Goal: Use online tool/utility

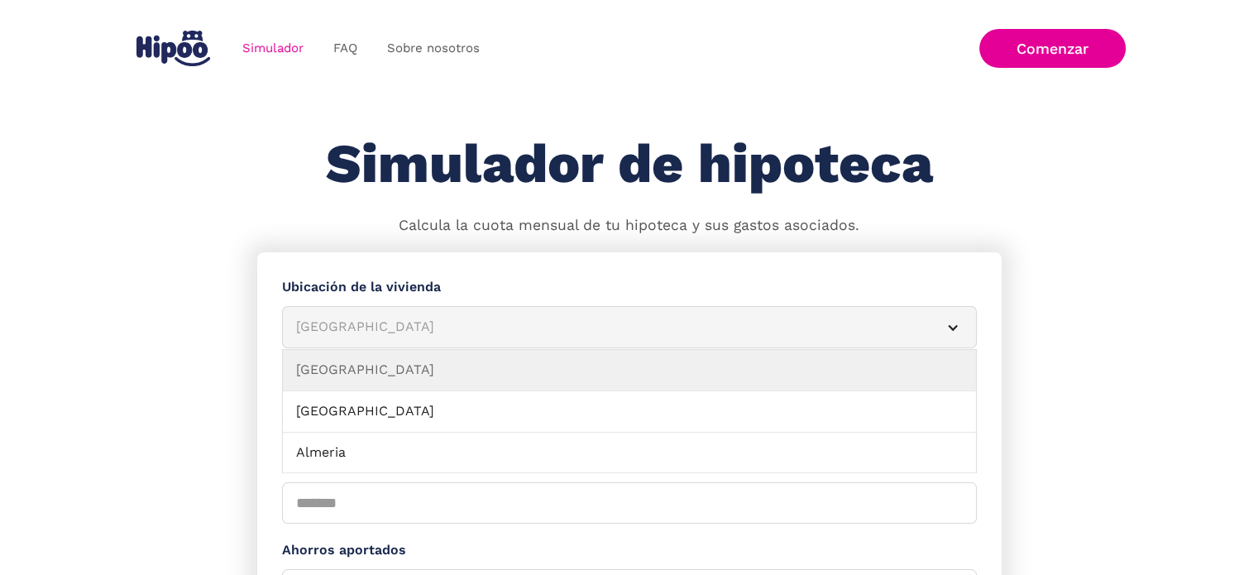
click at [454, 332] on div "[GEOGRAPHIC_DATA]" at bounding box center [609, 327] width 627 height 21
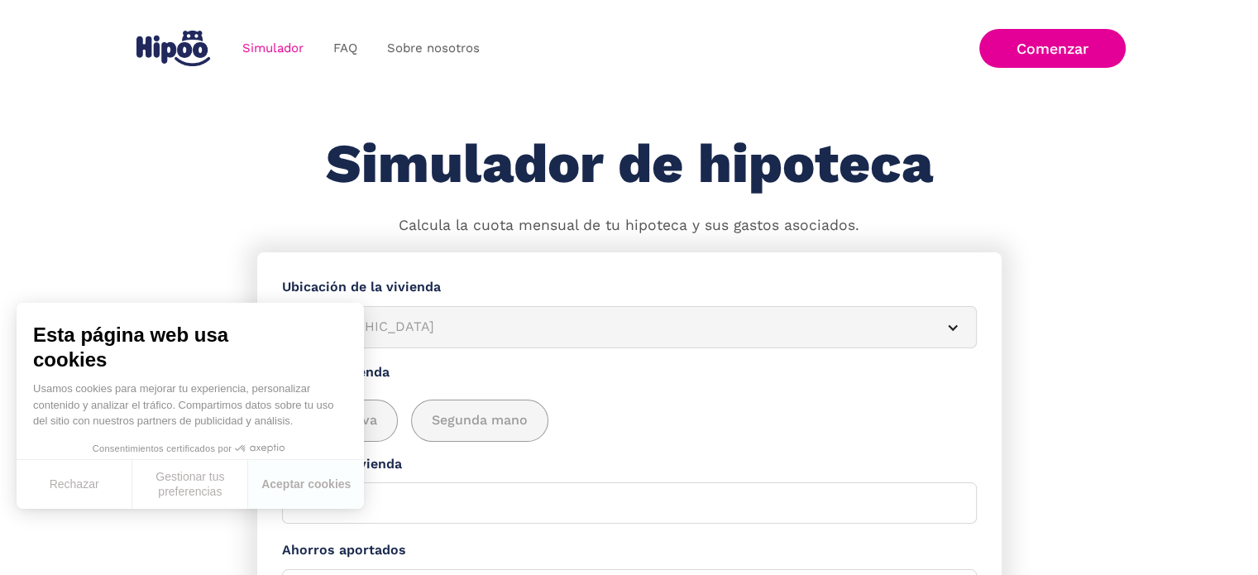
click at [454, 332] on div "[GEOGRAPHIC_DATA]" at bounding box center [609, 327] width 627 height 21
click at [290, 483] on button "Aceptar cookies" at bounding box center [306, 484] width 116 height 49
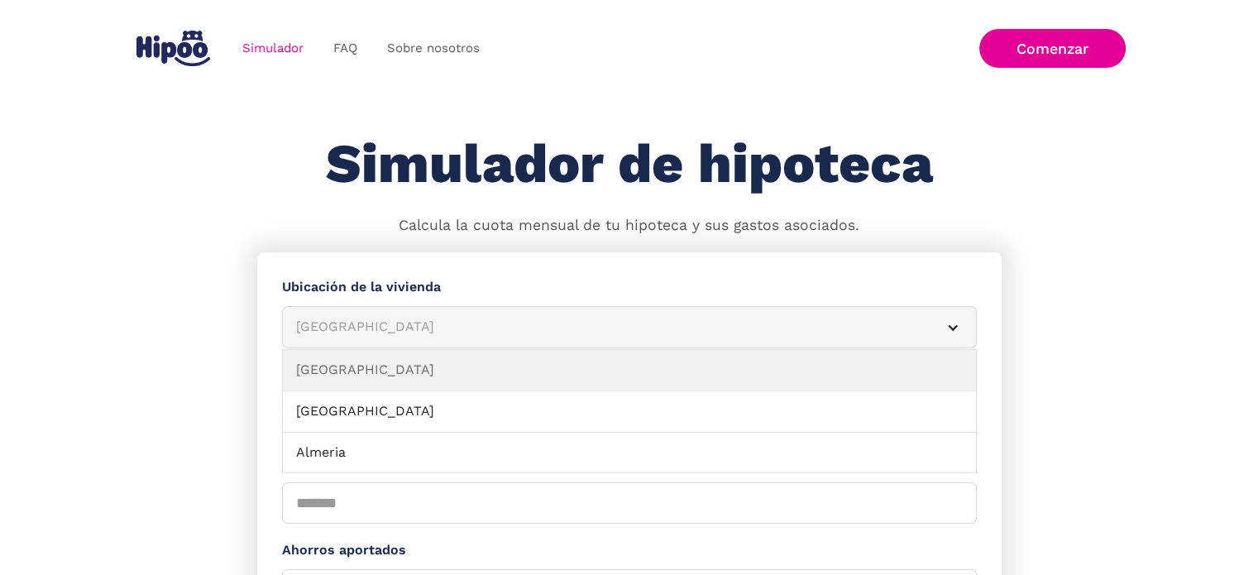
click at [409, 318] on div "[GEOGRAPHIC_DATA]" at bounding box center [609, 327] width 627 height 21
click at [384, 318] on div "[GEOGRAPHIC_DATA]" at bounding box center [609, 327] width 627 height 21
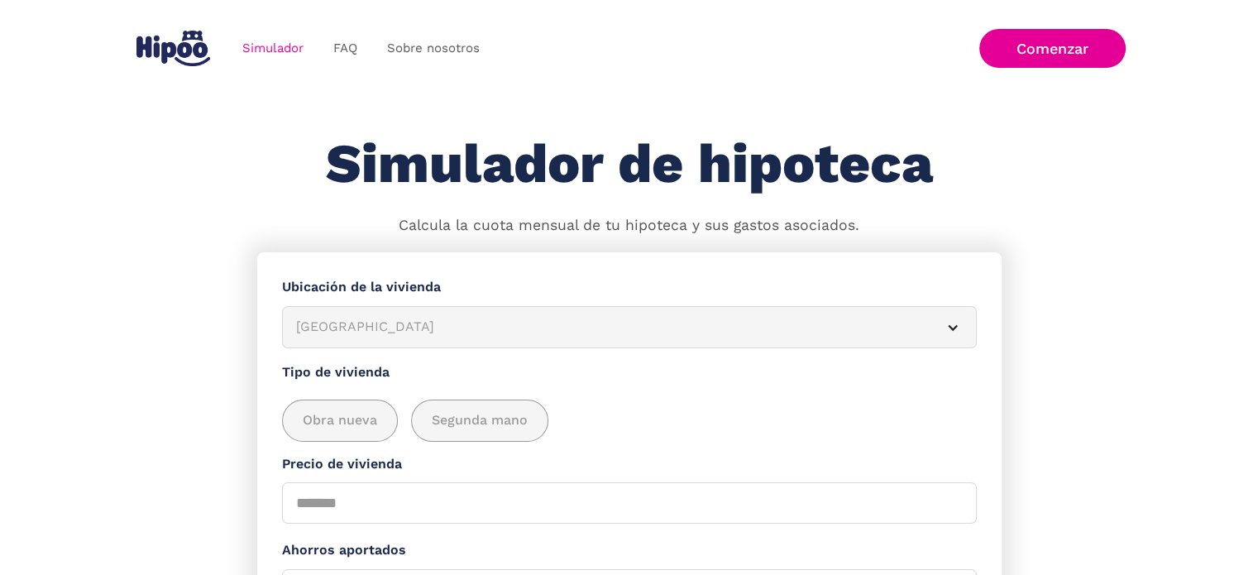
click at [384, 318] on div "[GEOGRAPHIC_DATA]" at bounding box center [609, 327] width 627 height 21
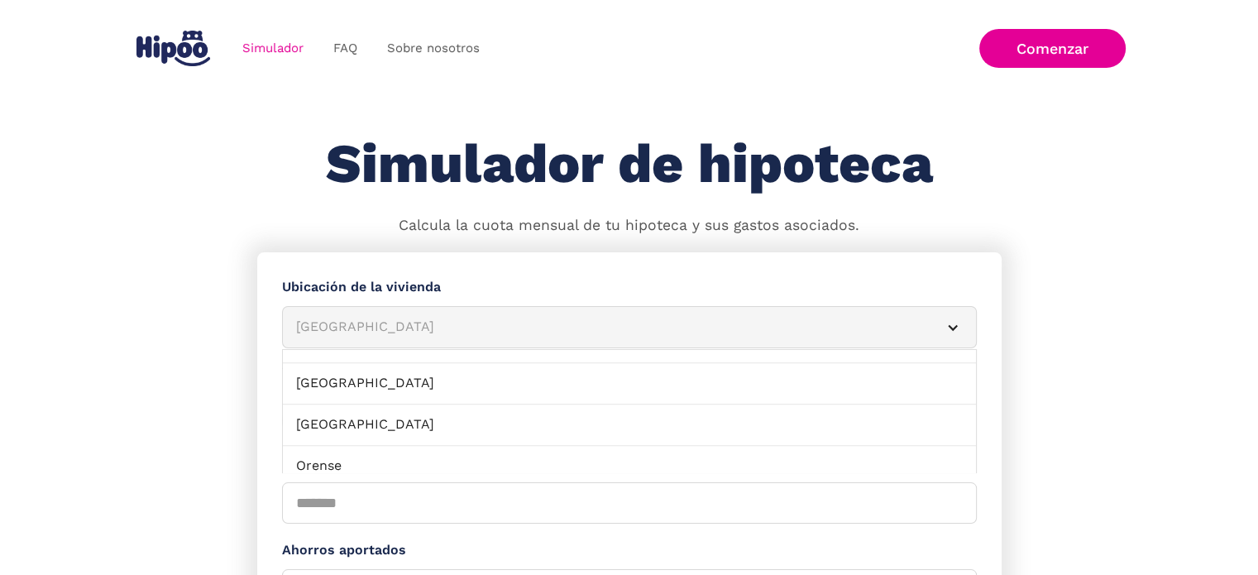
scroll to position [1206, 0]
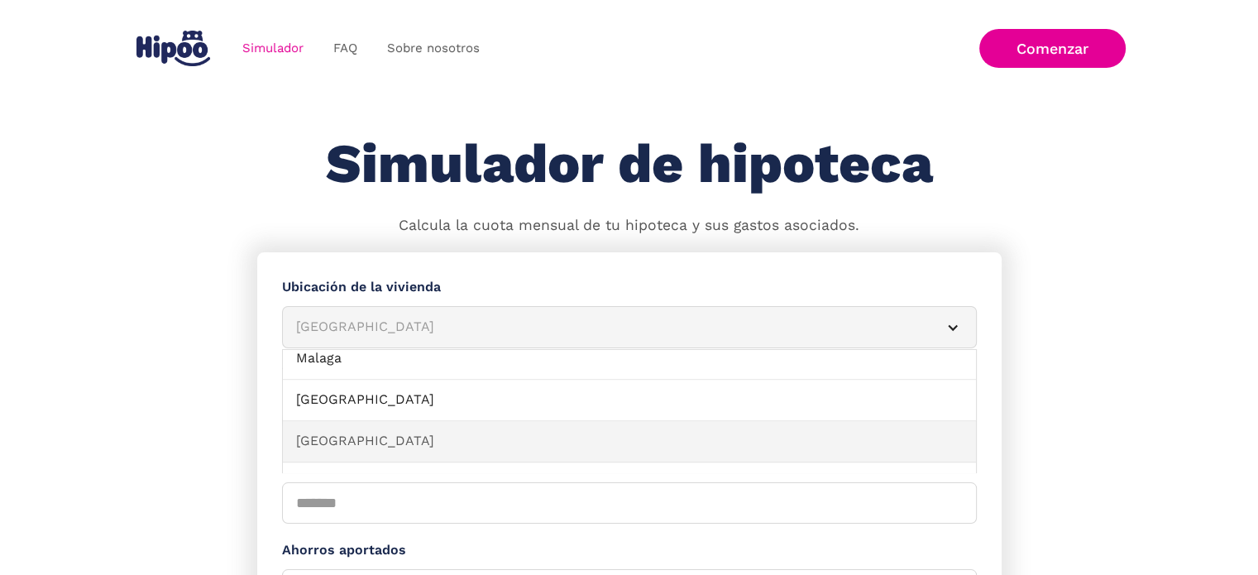
click at [556, 439] on link "[GEOGRAPHIC_DATA]" at bounding box center [629, 441] width 693 height 41
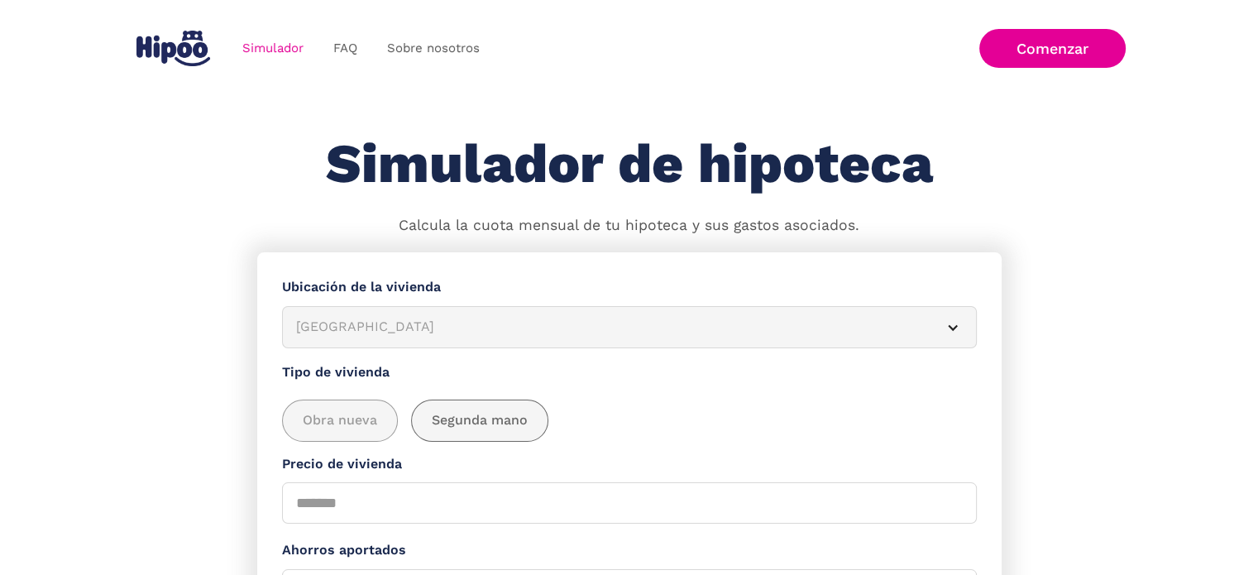
click at [527, 423] on div "add_description_here" at bounding box center [480, 420] width 136 height 41
click at [400, 502] on input "Precio de vivienda" at bounding box center [629, 502] width 695 height 41
click at [957, 502] on input "*****" at bounding box center [629, 502] width 695 height 41
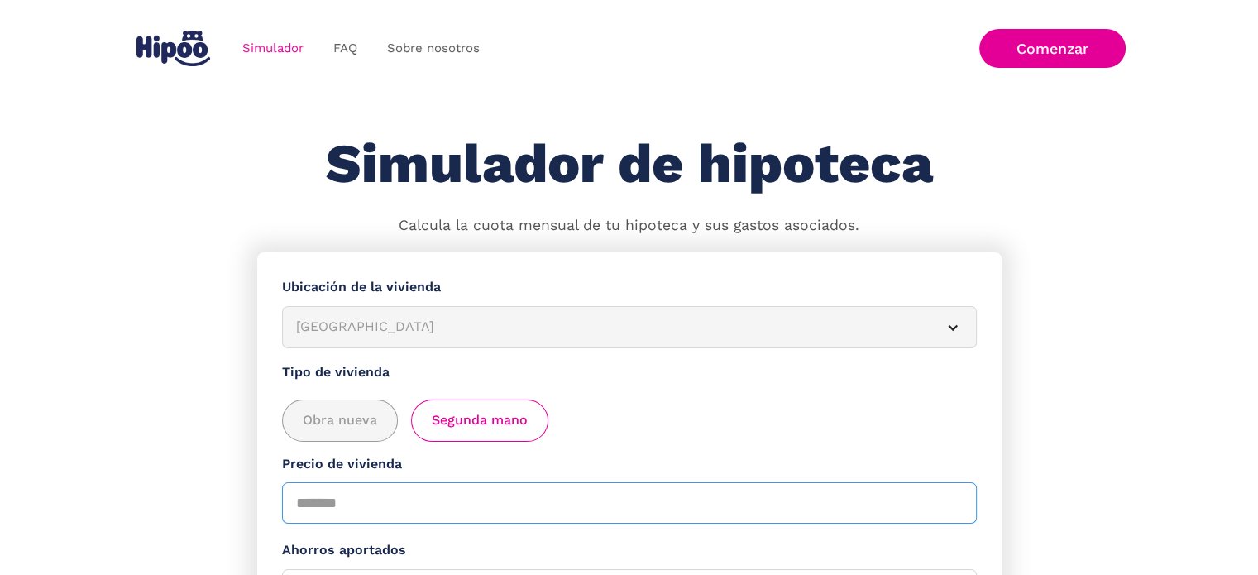
type input "*"
